Goal: Task Accomplishment & Management: Complete application form

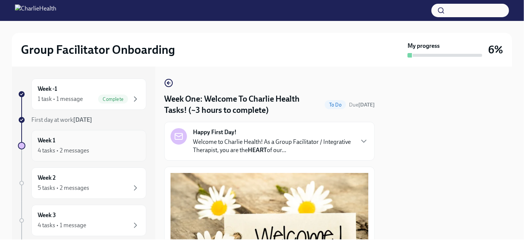
click at [69, 138] on div "Week 1 4 tasks • 2 messages" at bounding box center [89, 145] width 102 height 19
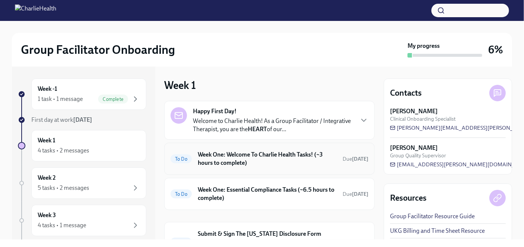
click at [243, 157] on h6 "Week One: Welcome To Charlie Health Tasks! (~3 hours to complete)" at bounding box center [267, 158] width 139 height 16
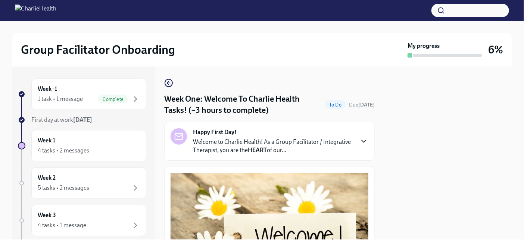
click at [361, 141] on icon "button" at bounding box center [363, 141] width 4 height 2
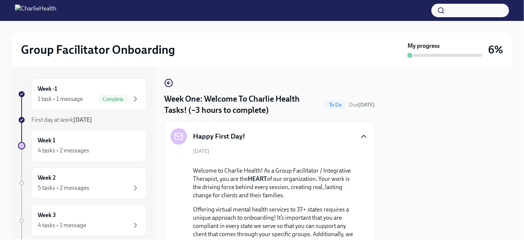
click at [359, 141] on div "Happy First Day!" at bounding box center [269, 136] width 198 height 16
click at [359, 136] on icon "button" at bounding box center [363, 136] width 9 height 9
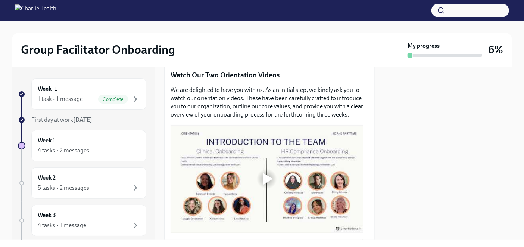
scroll to position [328, 0]
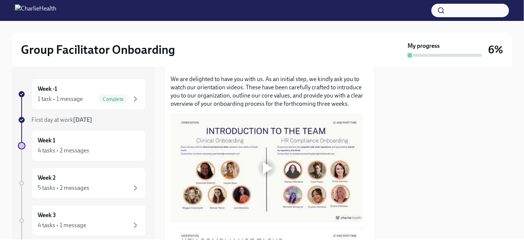
click at [265, 167] on div at bounding box center [268, 168] width 10 height 12
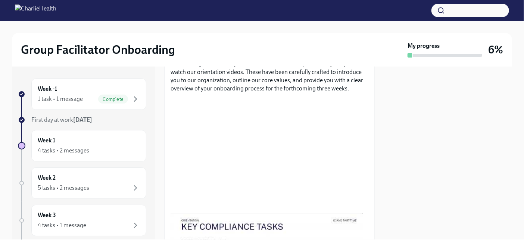
scroll to position [354, 0]
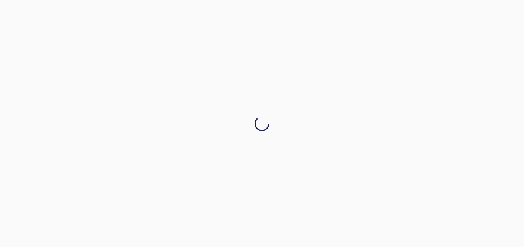
click at [371, 235] on div at bounding box center [262, 123] width 524 height 247
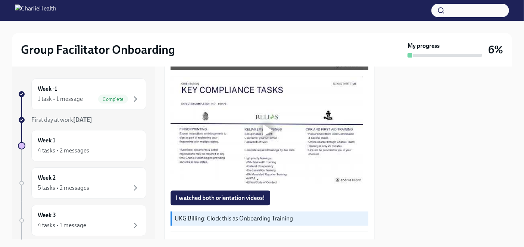
scroll to position [487, 0]
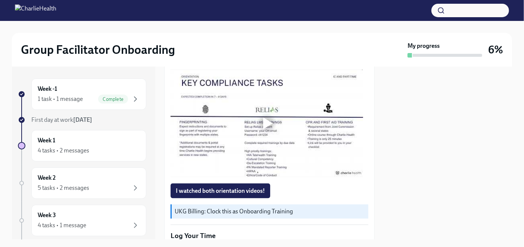
click at [270, 121] on div at bounding box center [268, 123] width 10 height 12
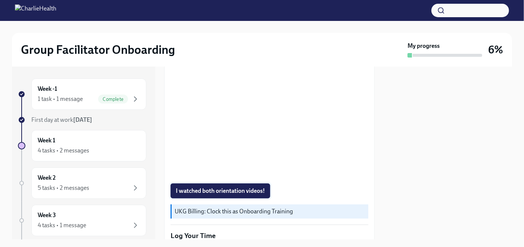
click at [226, 187] on span "I watched both orientation videos!" at bounding box center [220, 190] width 89 height 7
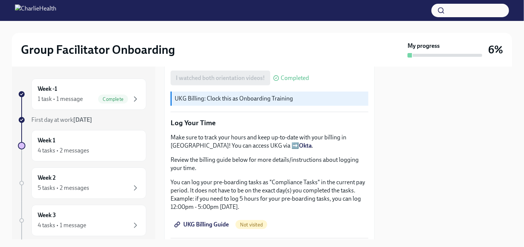
scroll to position [602, 0]
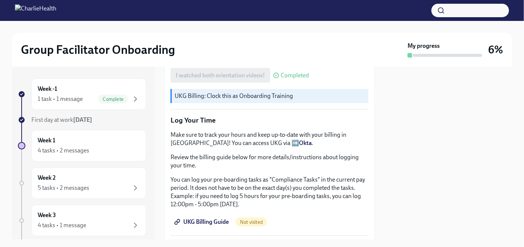
click at [210, 218] on span "UKG Billing Guide" at bounding box center [202, 221] width 53 height 7
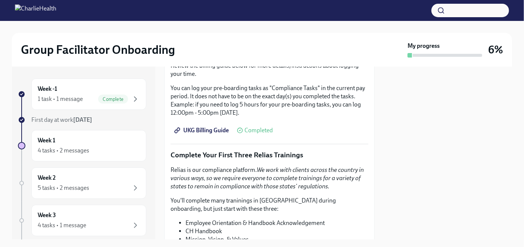
scroll to position [696, 0]
